Goal: Information Seeking & Learning: Find specific page/section

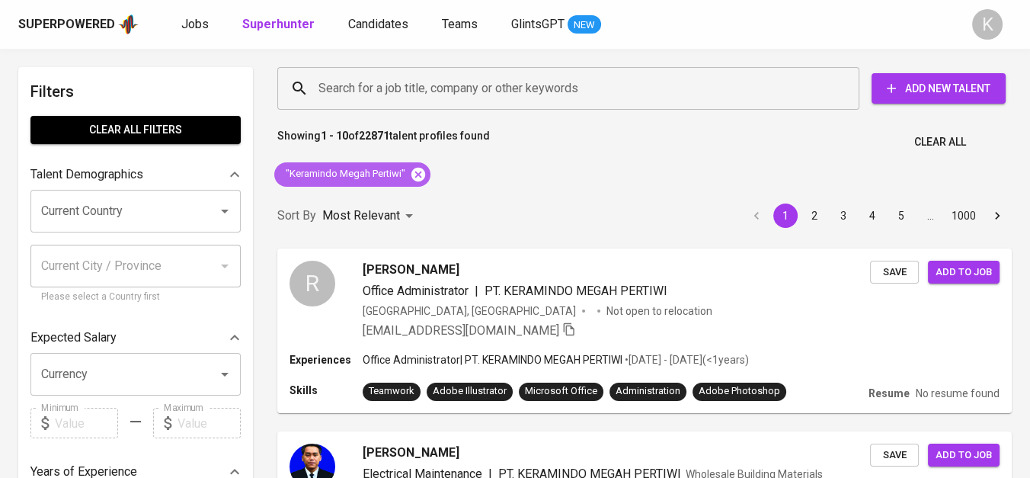
click at [410, 168] on icon at bounding box center [418, 174] width 17 height 17
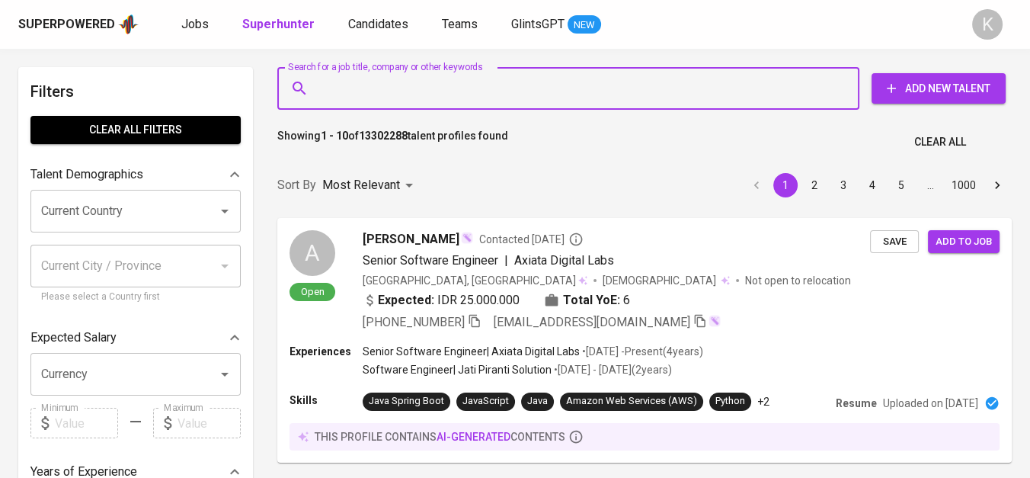
click at [387, 88] on input "Search for a job title, company or other keywords" at bounding box center [572, 88] width 515 height 29
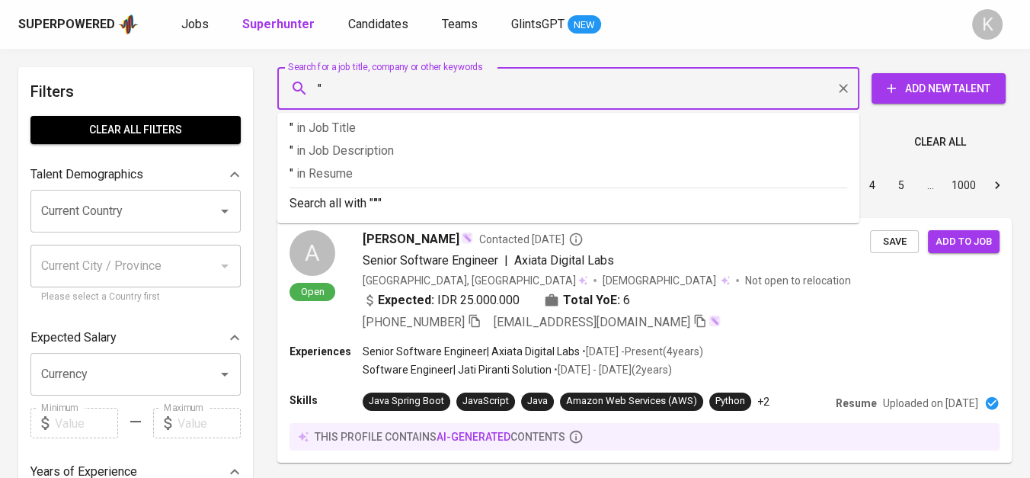
paste input "Tomo Food Industri"
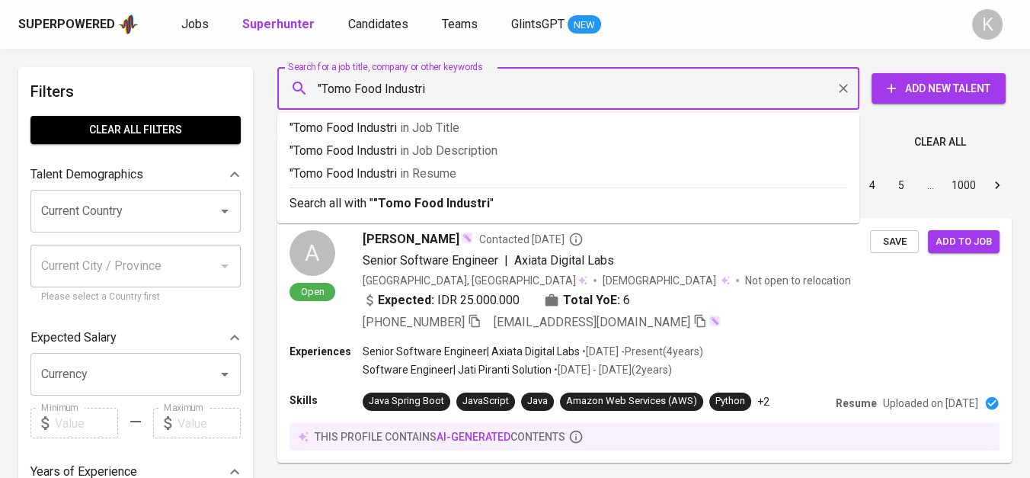
type input ""Tomo Food Industri""
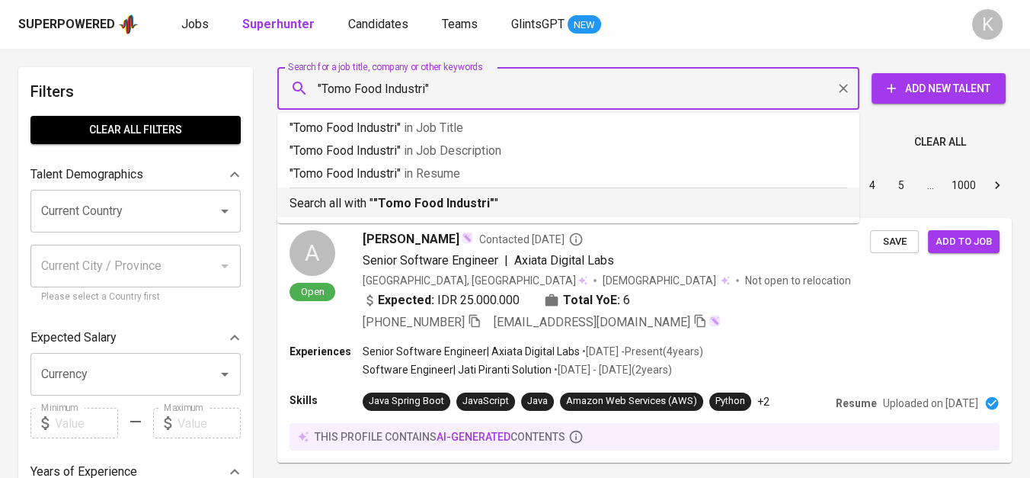
click at [435, 209] on b ""Tomo Food Industri"" at bounding box center [433, 203] width 121 height 14
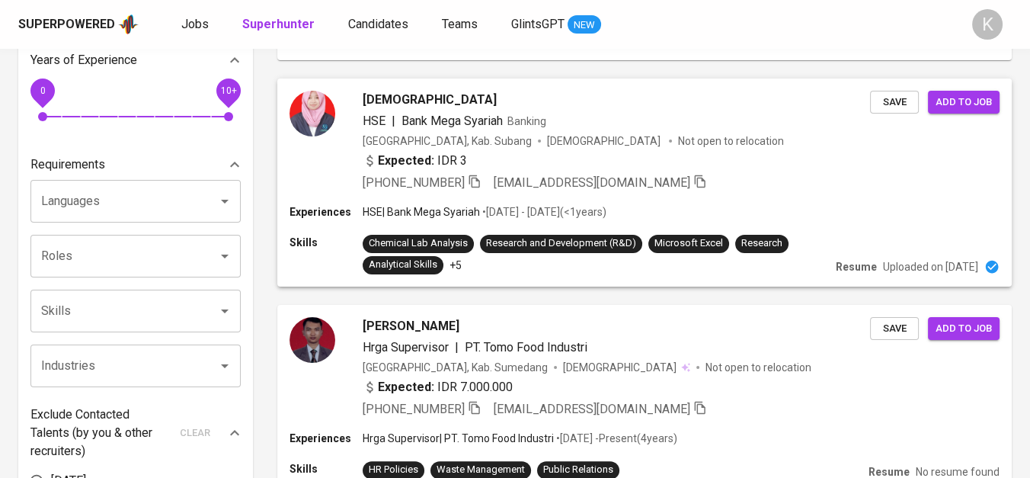
scroll to position [507, 0]
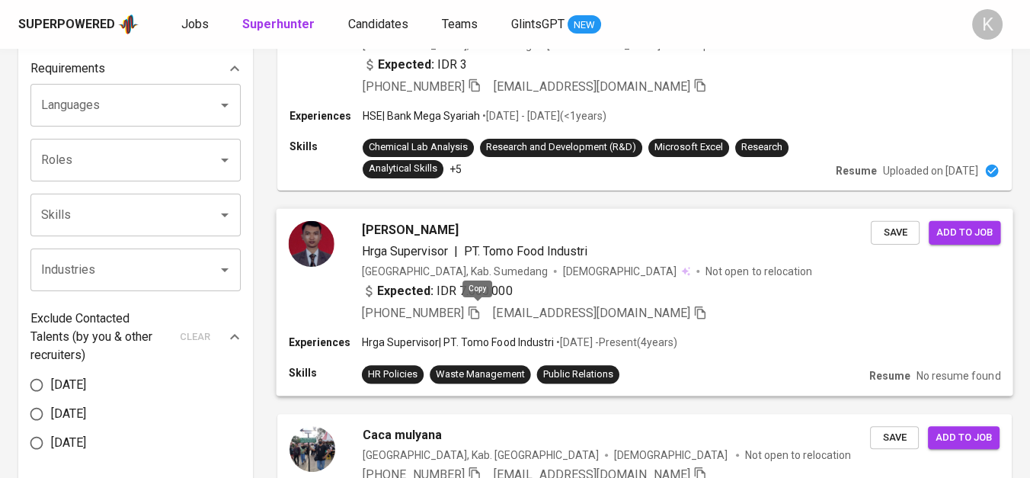
drag, startPoint x: 479, startPoint y: 306, endPoint x: 500, endPoint y: 336, distance: 36.6
click at [478, 306] on icon "button" at bounding box center [473, 311] width 11 height 13
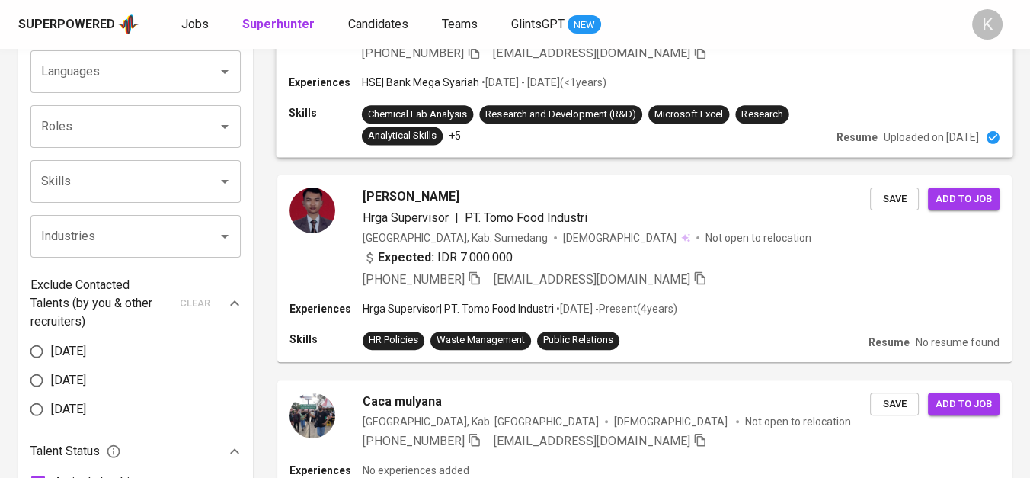
scroll to position [592, 0]
